Goal: Find specific page/section: Find specific page/section

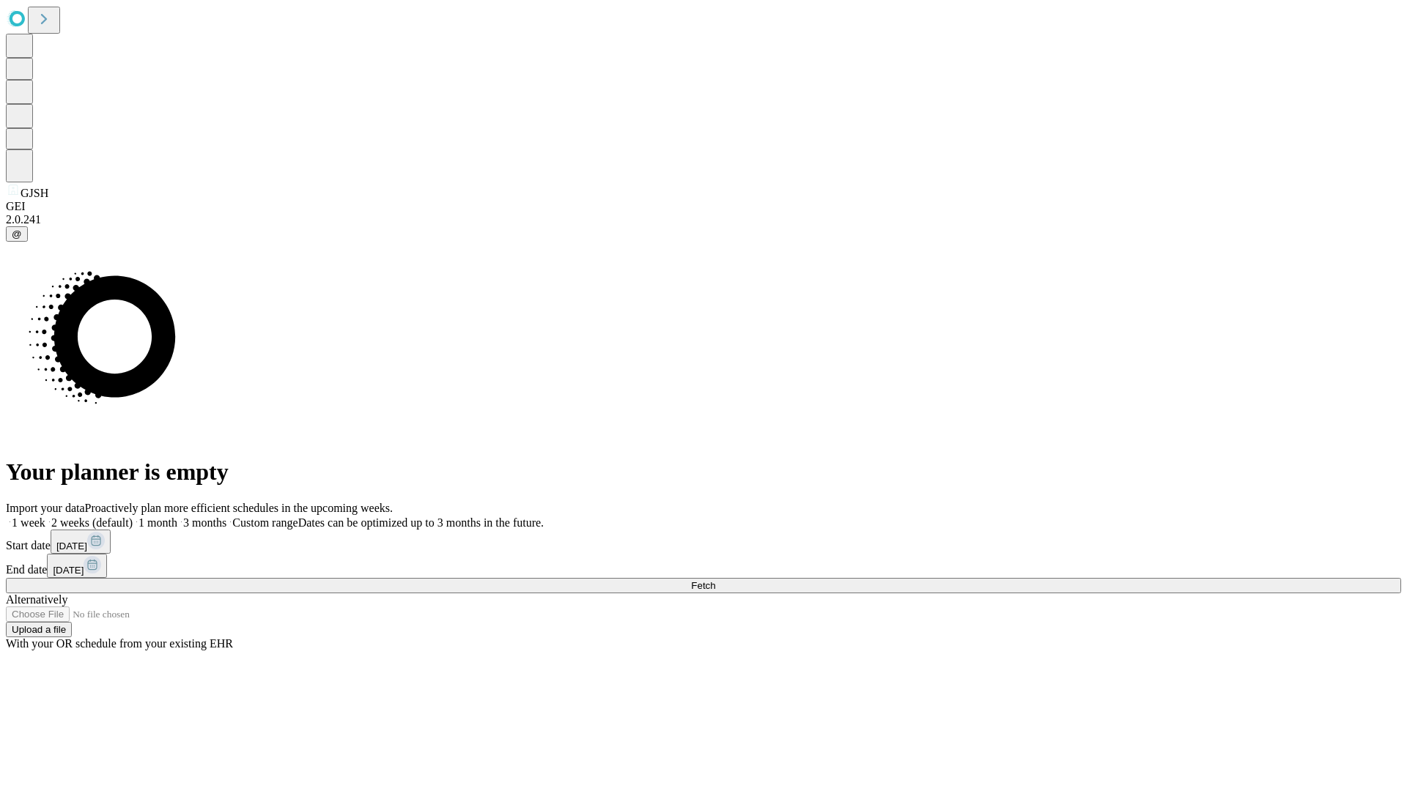
click at [715, 580] on span "Fetch" at bounding box center [703, 585] width 24 height 11
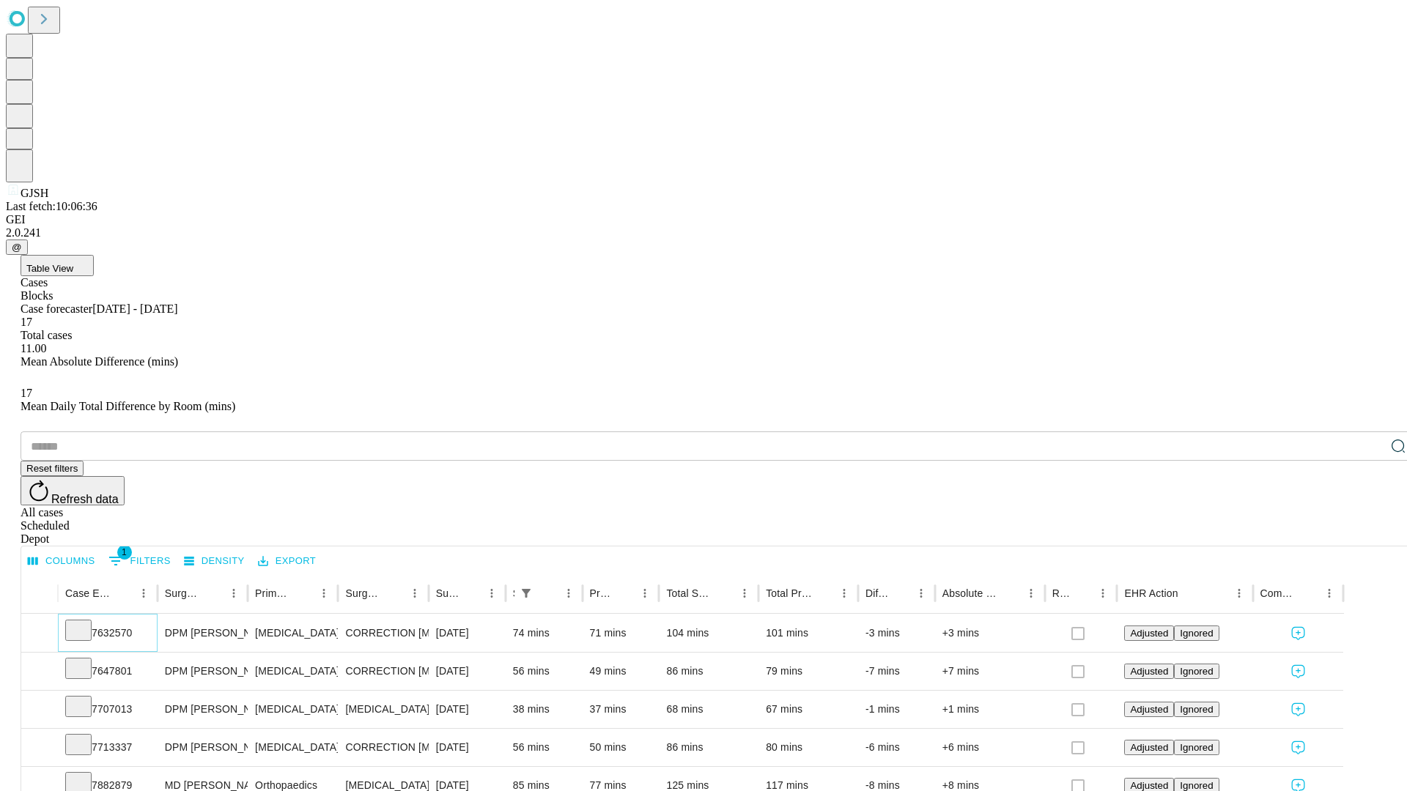
click at [86, 622] on icon at bounding box center [78, 629] width 15 height 15
